Goal: Navigation & Orientation: Find specific page/section

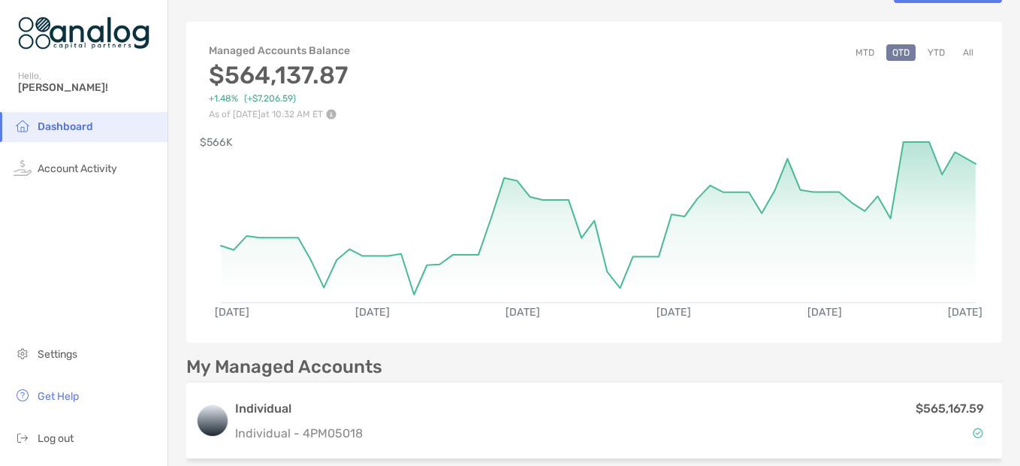
scroll to position [75, 0]
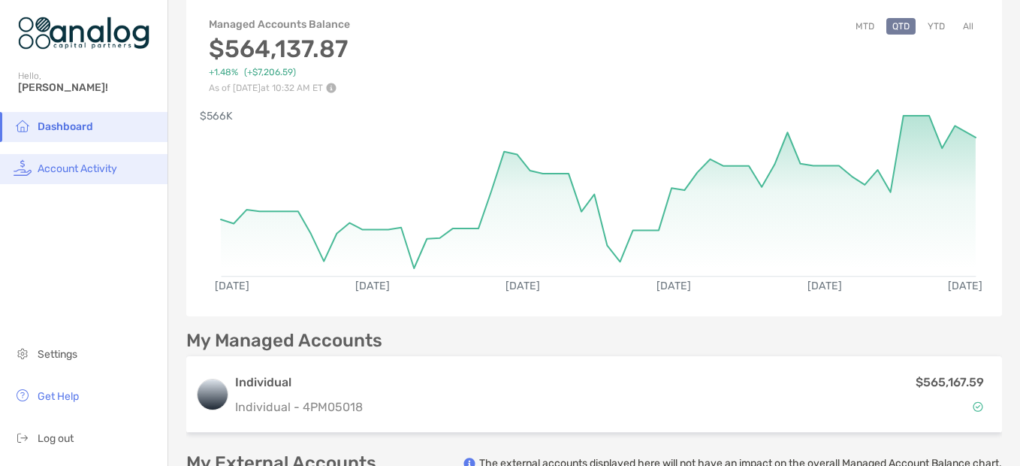
click at [41, 165] on span "Account Activity" at bounding box center [78, 168] width 80 height 13
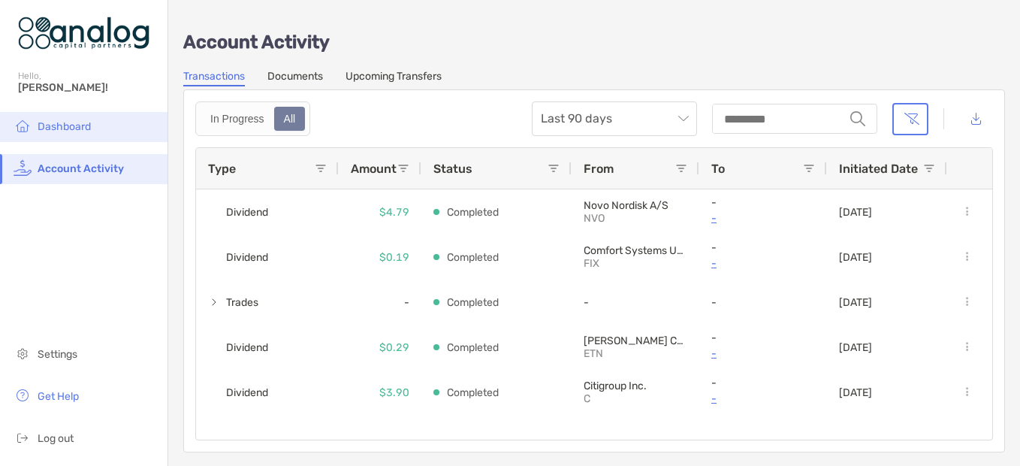
click at [84, 126] on span "Dashboard" at bounding box center [64, 126] width 53 height 13
